Goal: Task Accomplishment & Management: Use online tool/utility

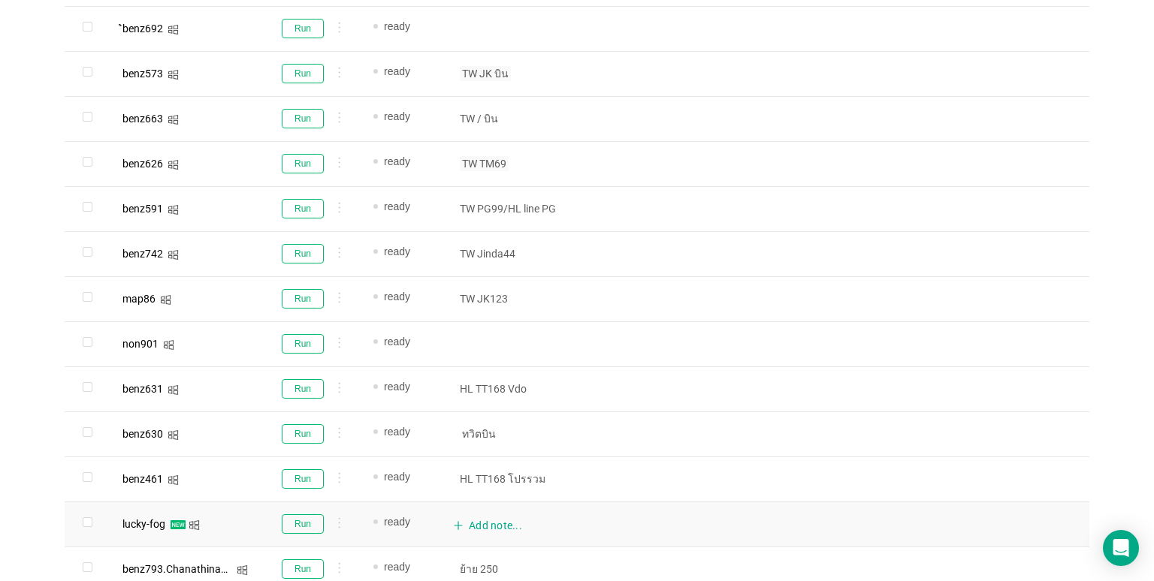
scroll to position [690, 0]
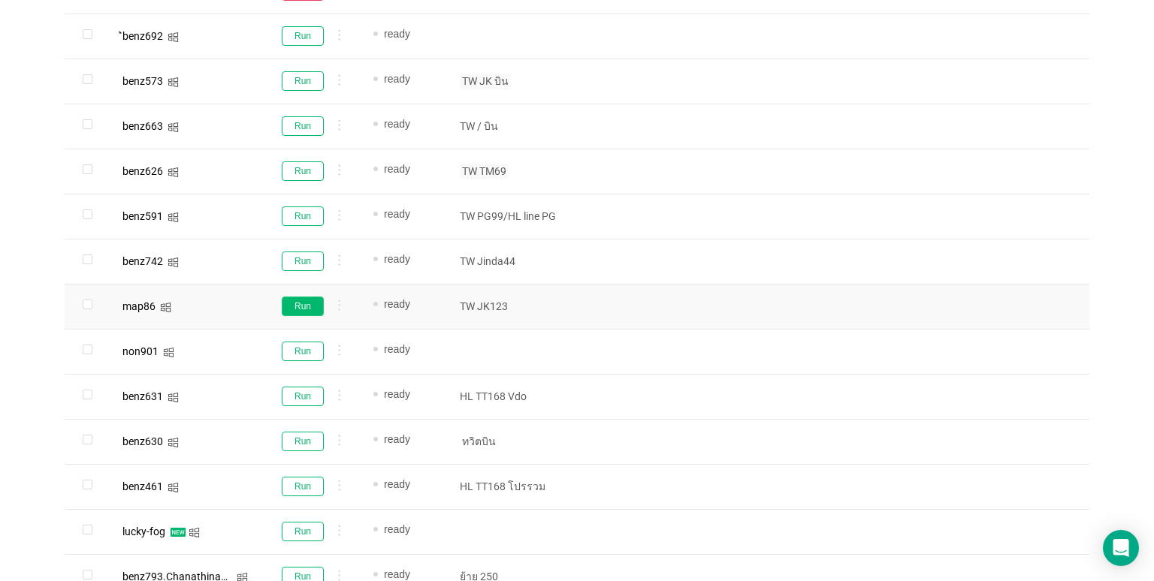
click at [288, 305] on button "Run" at bounding box center [303, 307] width 42 height 20
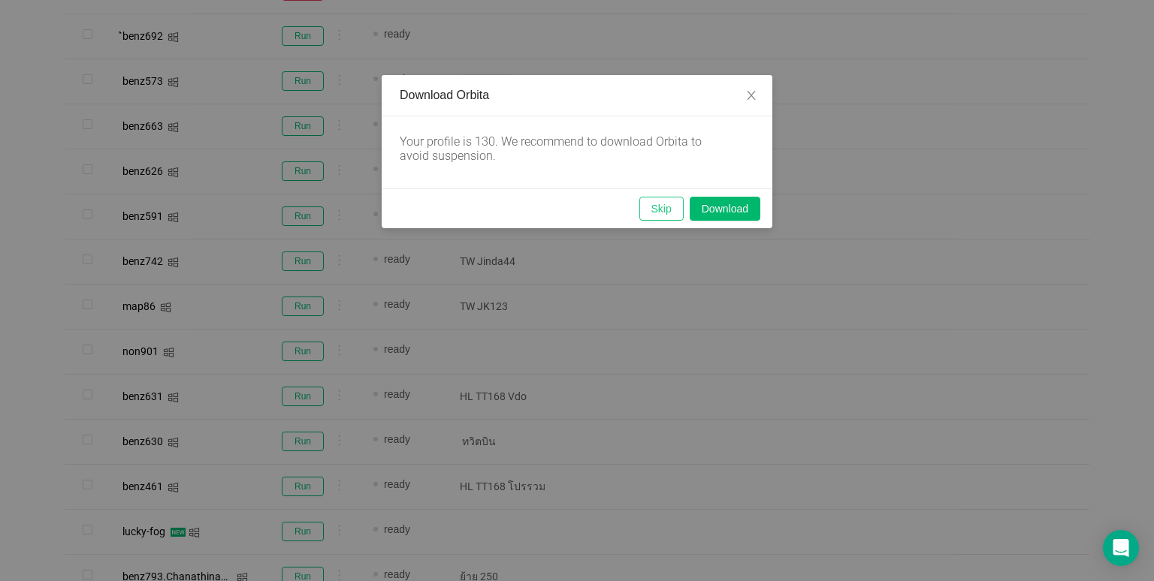
click at [650, 213] on button "Skip" at bounding box center [661, 209] width 44 height 24
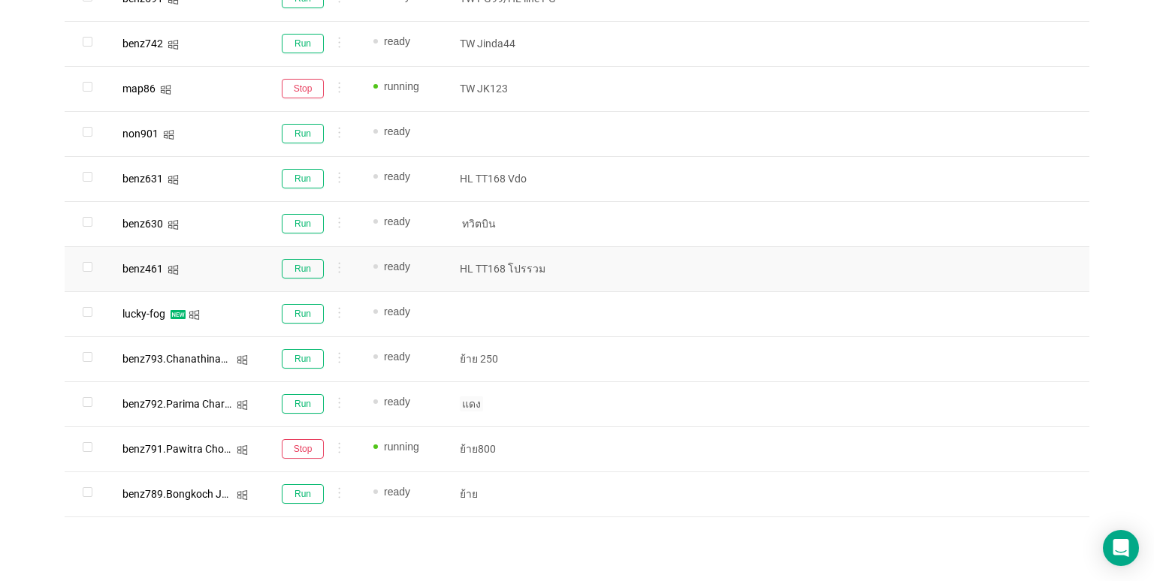
scroll to position [916, 0]
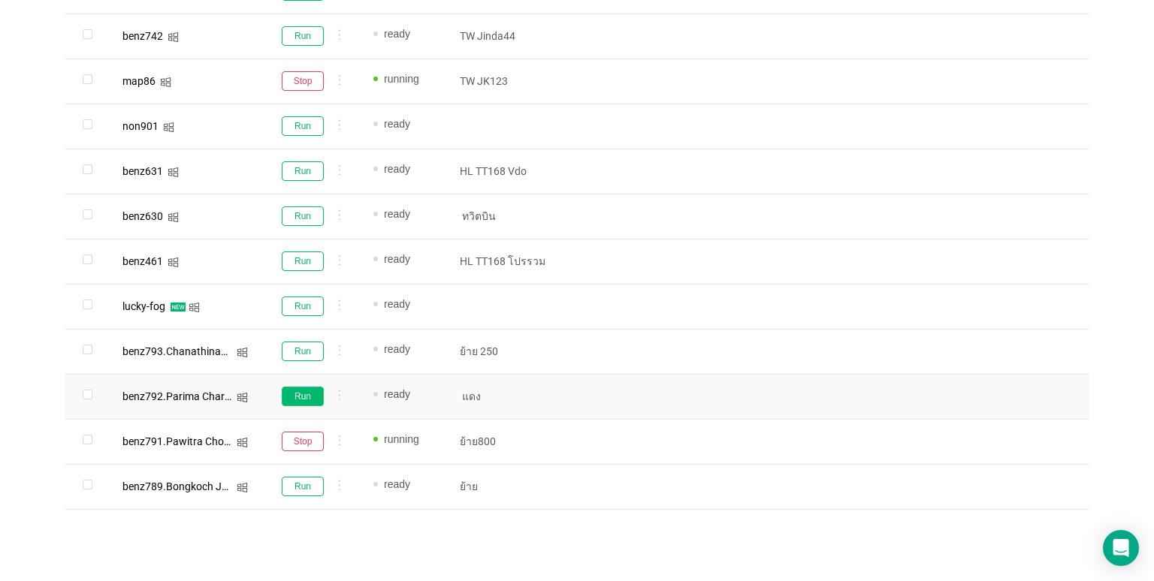
click at [312, 392] on button "Run" at bounding box center [303, 397] width 42 height 20
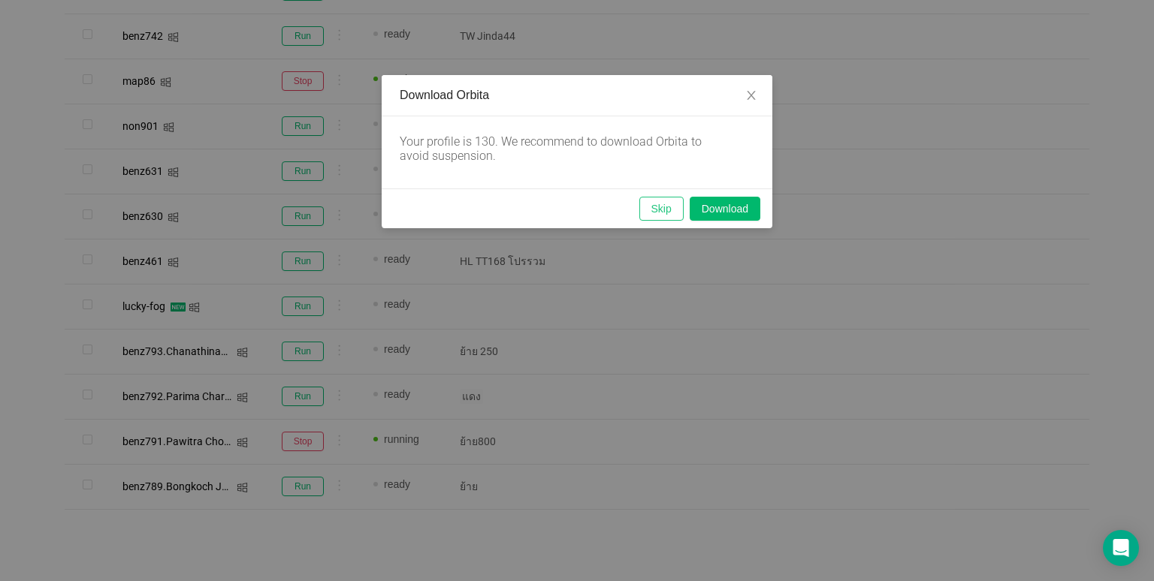
click at [667, 200] on button "Skip" at bounding box center [661, 209] width 44 height 24
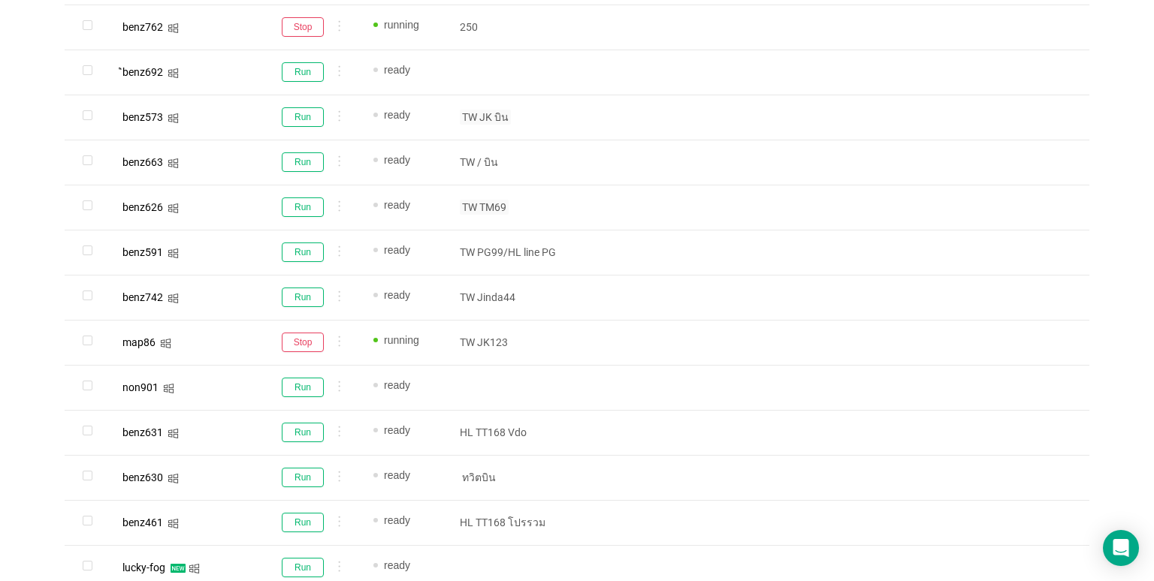
scroll to position [615, 0]
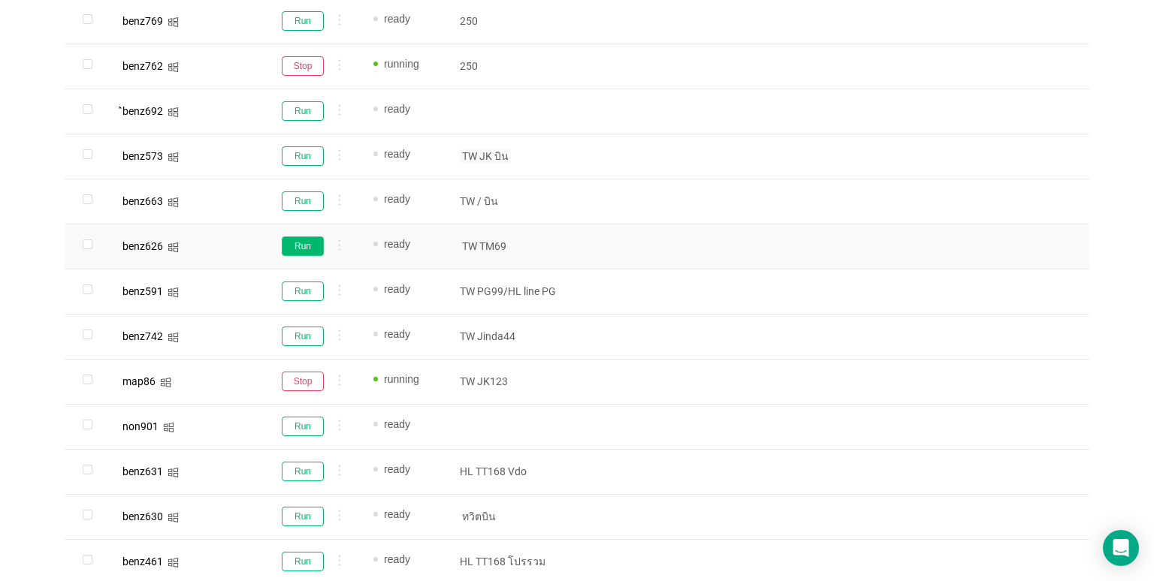
click at [311, 240] on button "Run" at bounding box center [303, 247] width 42 height 20
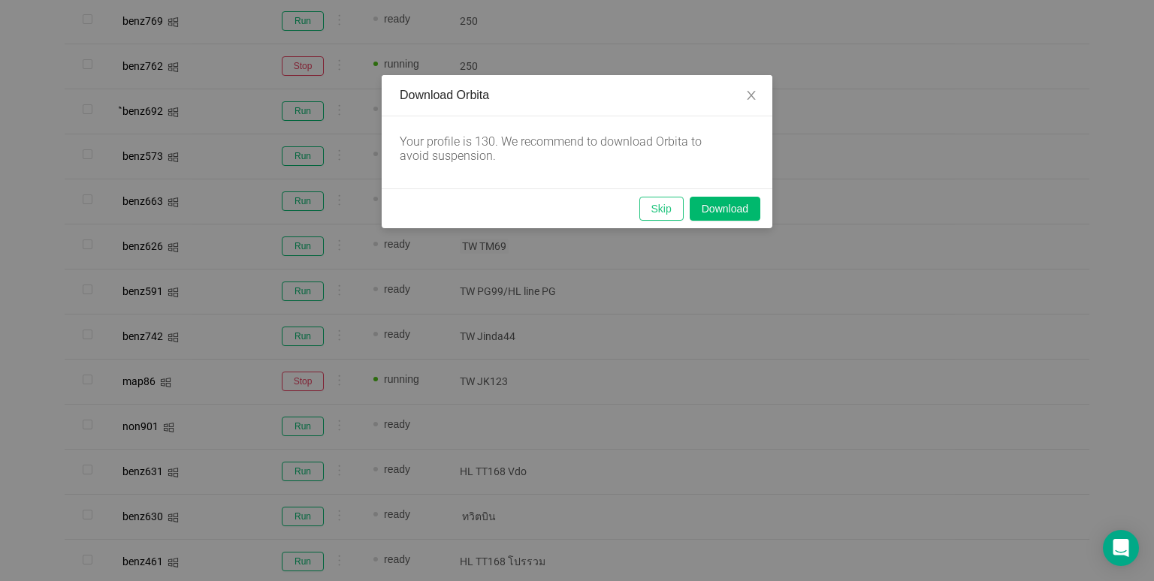
click at [657, 202] on button "Skip" at bounding box center [661, 209] width 44 height 24
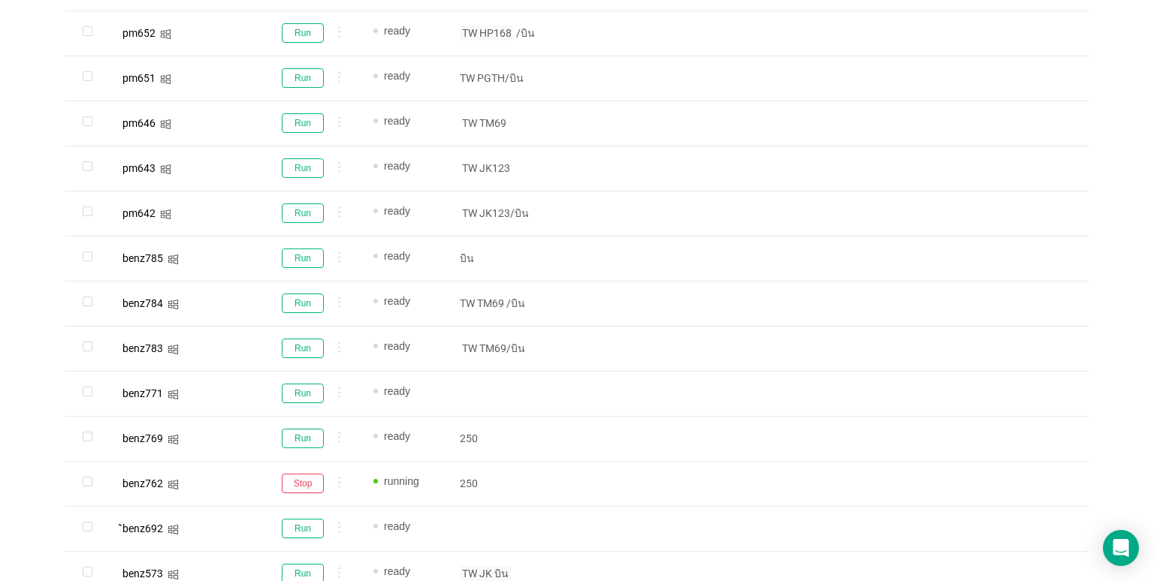
scroll to position [164, 0]
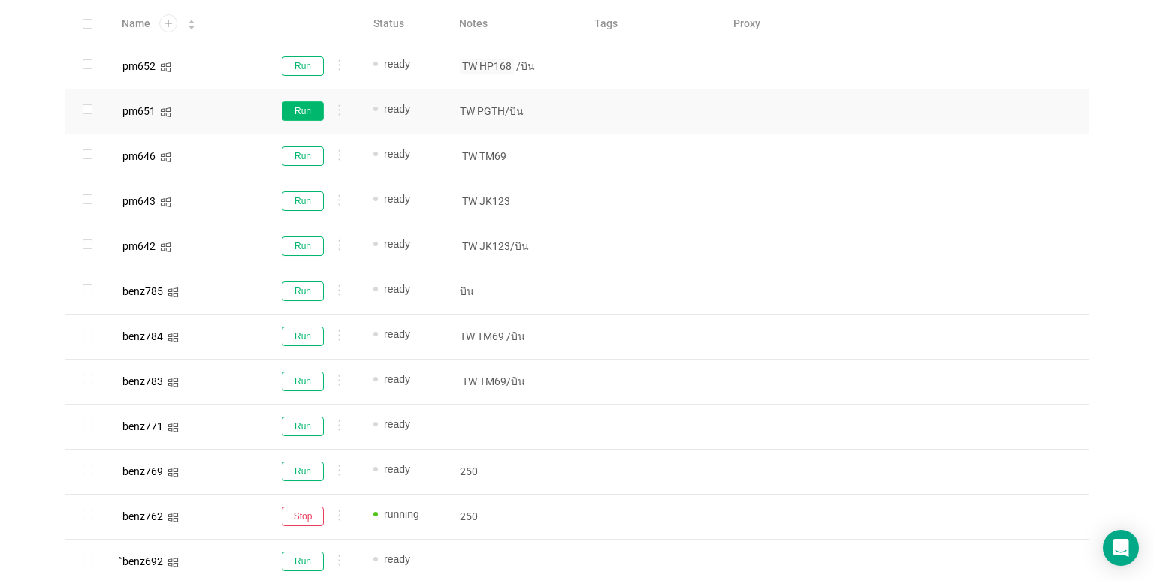
click at [297, 101] on button "Run" at bounding box center [303, 111] width 42 height 20
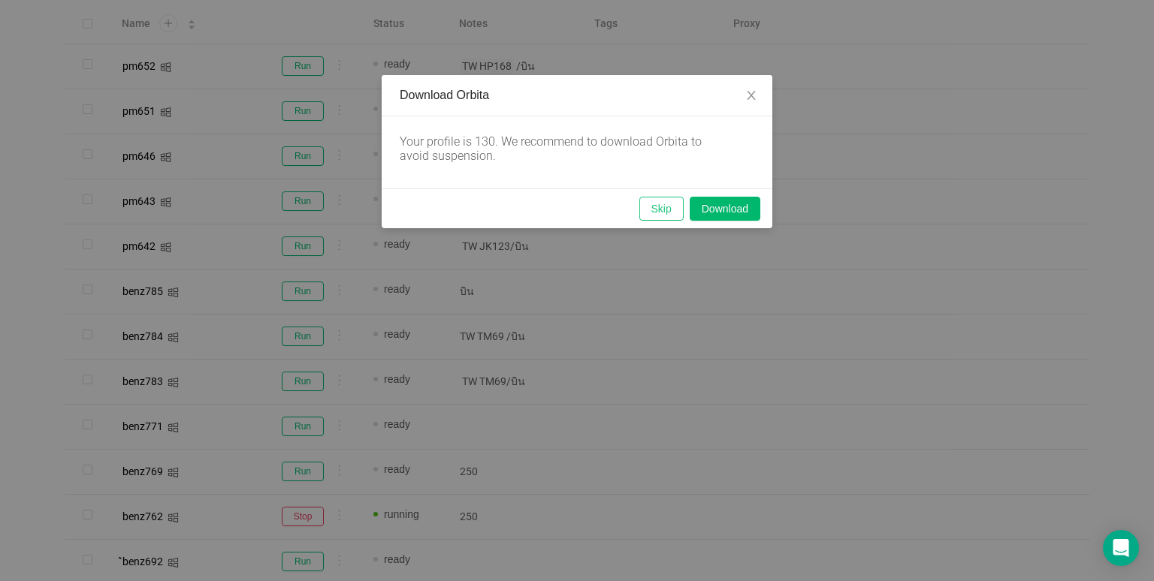
drag, startPoint x: 666, startPoint y: 192, endPoint x: 670, endPoint y: 201, distance: 10.1
click at [667, 195] on div "Skip Download" at bounding box center [577, 209] width 391 height 40
drag, startPoint x: 670, startPoint y: 205, endPoint x: 606, endPoint y: 209, distance: 64.0
click at [670, 205] on button "Skip" at bounding box center [661, 209] width 44 height 24
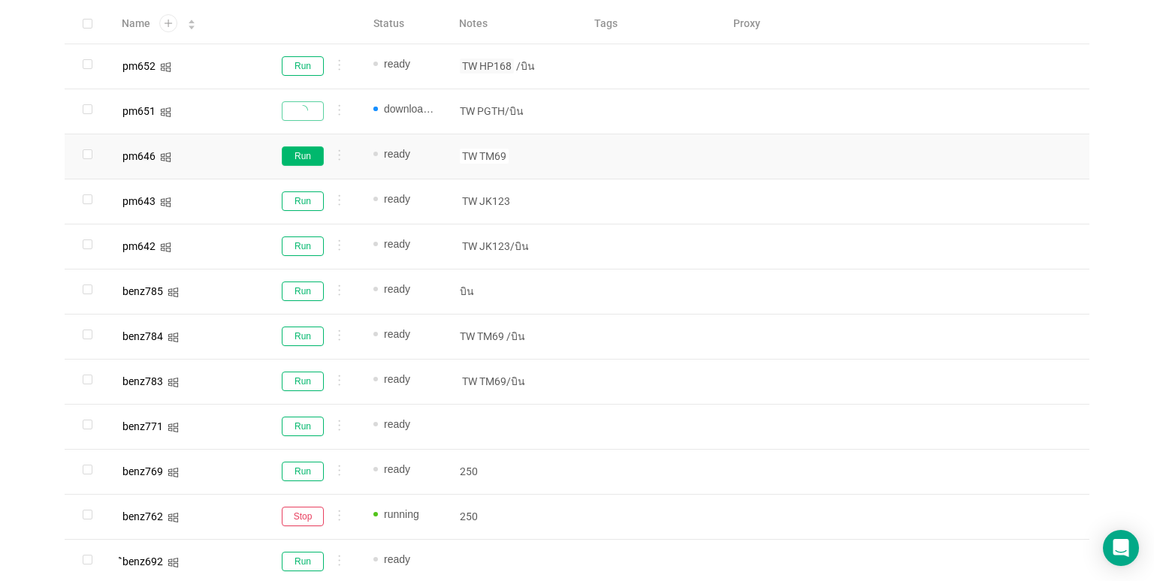
click at [299, 158] on button "Run" at bounding box center [303, 156] width 42 height 20
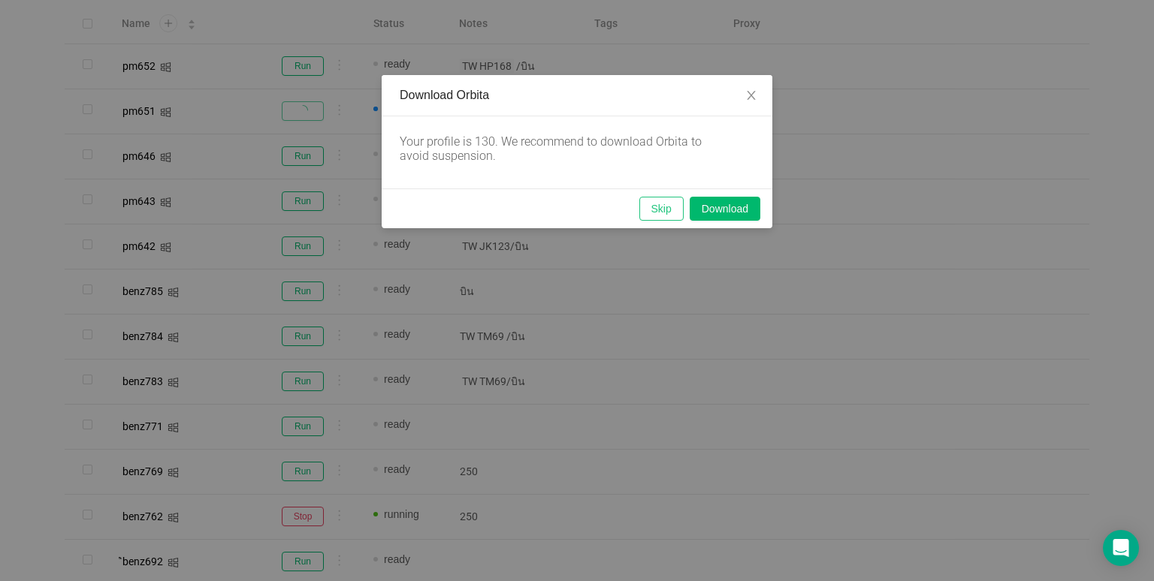
click at [667, 198] on button "Skip" at bounding box center [661, 209] width 44 height 24
